Goal: Information Seeking & Learning: Find specific fact

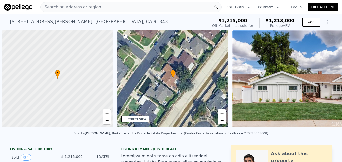
scroll to position [0, 2]
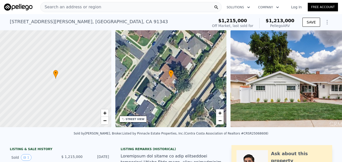
click at [85, 13] on nav "Search an address or region Solutions Company Open main menu Log In Free Account" at bounding box center [171, 7] width 342 height 14
click at [65, 8] on span "Search an address or region" at bounding box center [71, 7] width 61 height 6
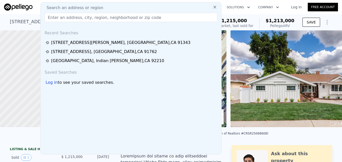
paste input "5738 S Mullen Ave, Los Angeles, CA 90043"
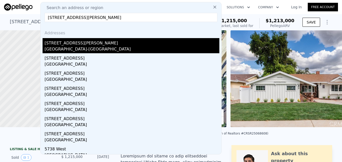
type input "5738 S Mullen Ave, Los Angeles, CA 90043"
click at [66, 45] on div "5738 S Mullen Ave" at bounding box center [132, 42] width 175 height 8
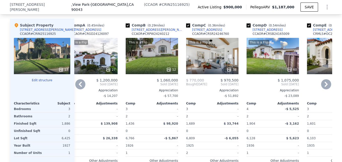
scroll to position [534, 0]
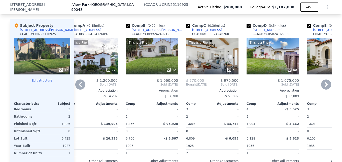
click at [158, 72] on div "12" at bounding box center [152, 69] width 48 height 5
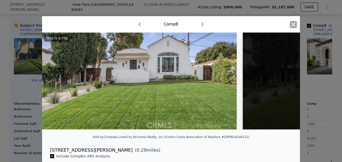
click at [290, 25] on icon "button" at bounding box center [293, 24] width 7 height 7
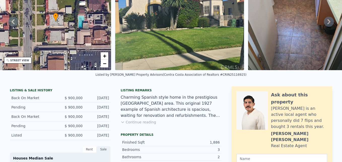
scroll to position [2, 0]
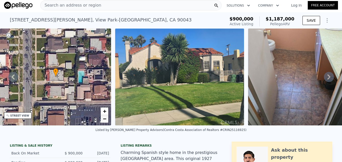
click at [104, 119] on span "−" at bounding box center [104, 118] width 3 height 6
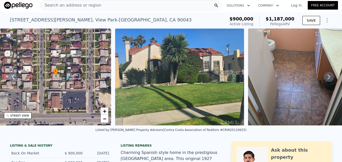
click at [105, 111] on span "+" at bounding box center [104, 111] width 3 height 6
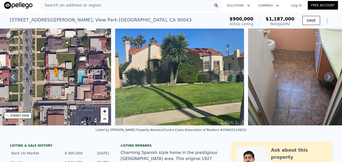
click at [105, 111] on span "+" at bounding box center [104, 111] width 3 height 6
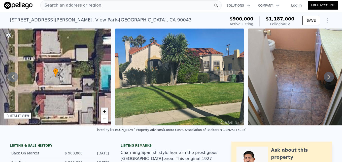
click at [105, 111] on span "+" at bounding box center [104, 111] width 3 height 6
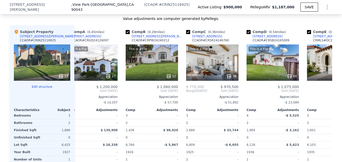
scroll to position [0, 0]
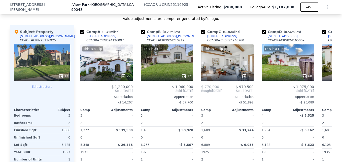
click at [161, 126] on div "2" at bounding box center [153, 122] width 25 height 7
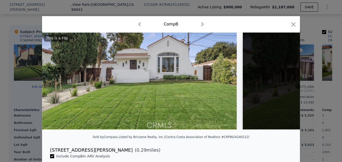
scroll to position [0, 14]
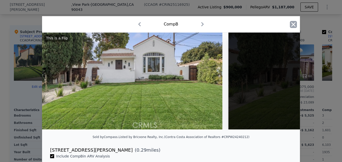
click at [292, 23] on icon "button" at bounding box center [293, 24] width 7 height 7
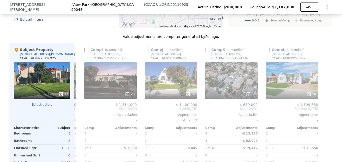
scroll to position [510, 0]
click at [110, 95] on div "28" at bounding box center [111, 93] width 48 height 5
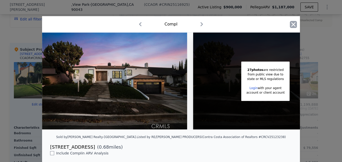
click at [293, 25] on icon "button" at bounding box center [293, 24] width 7 height 7
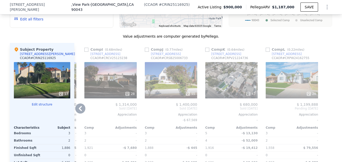
click at [106, 56] on div "[STREET_ADDRESS]" at bounding box center [105, 54] width 30 height 4
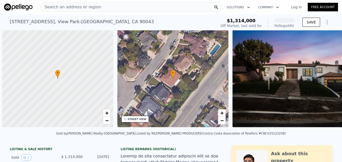
scroll to position [0, 2]
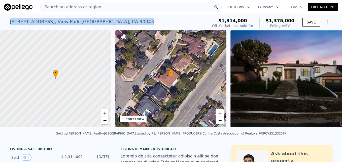
drag, startPoint x: 7, startPoint y: 22, endPoint x: 114, endPoint y: 19, distance: 107.7
click at [114, 19] on div "[STREET_ADDRESS] Sold [DATE] for $1.314m (~ARV $1.375m ) $1,314,000 Off Market,…" at bounding box center [171, 22] width 342 height 16
drag, startPoint x: 114, startPoint y: 19, endPoint x: 105, endPoint y: 23, distance: 10.0
copy div "[STREET_ADDRESS]"
